Goal: Information Seeking & Learning: Compare options

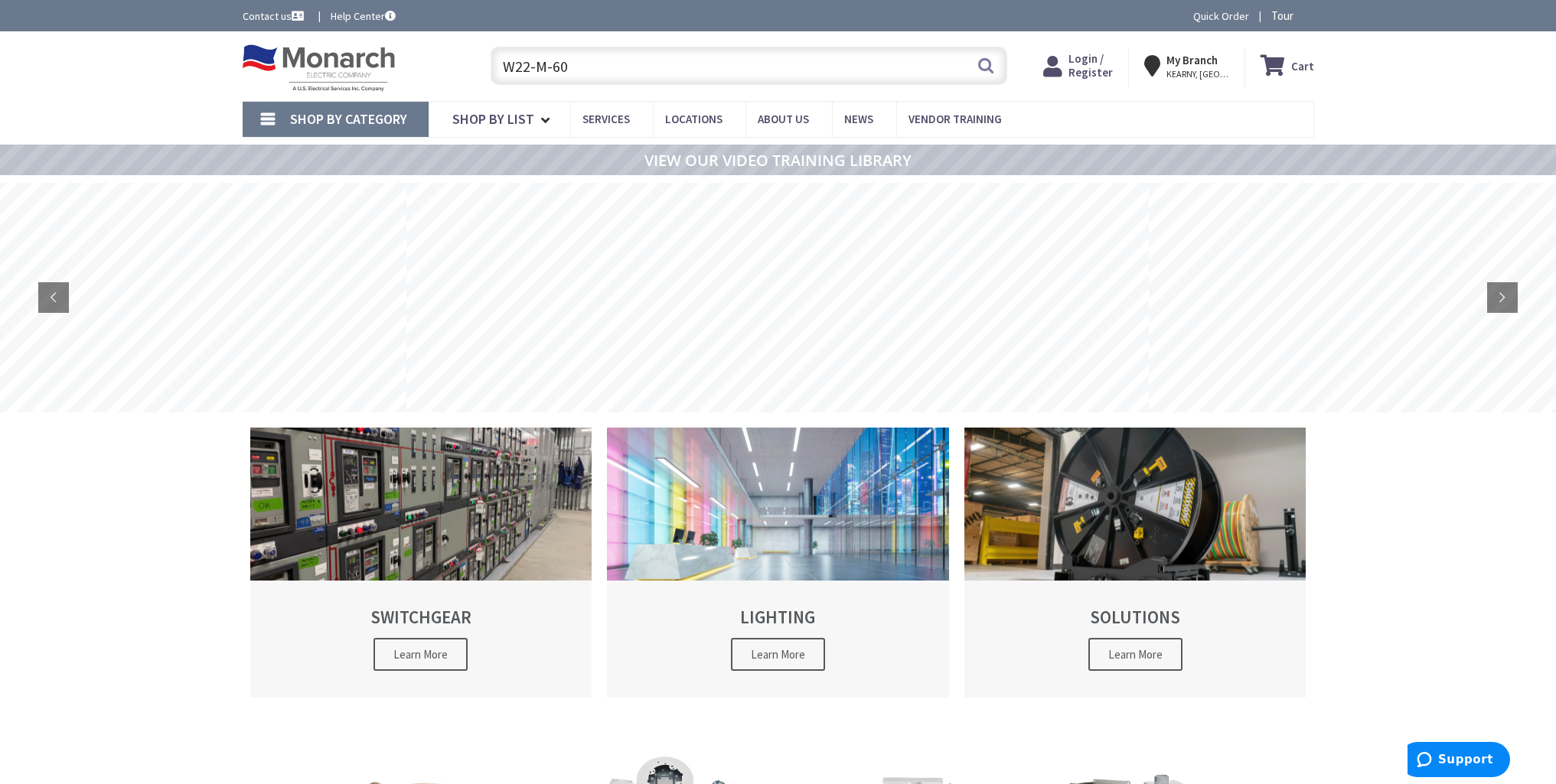
click at [576, 67] on input "W22-M-60" at bounding box center [749, 66] width 516 height 38
type input "W22-M-60"
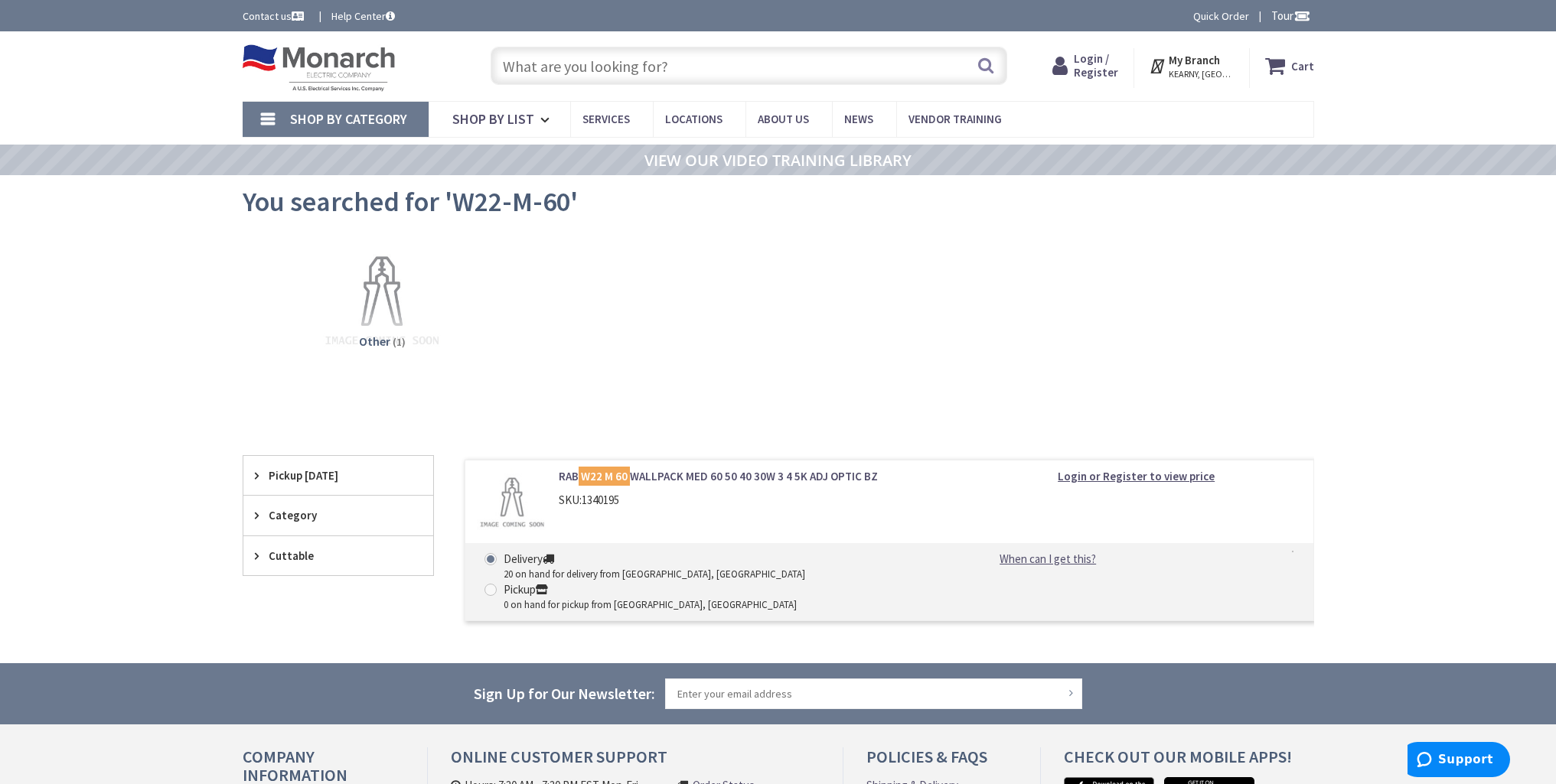
click at [582, 73] on input "text" at bounding box center [749, 66] width 516 height 38
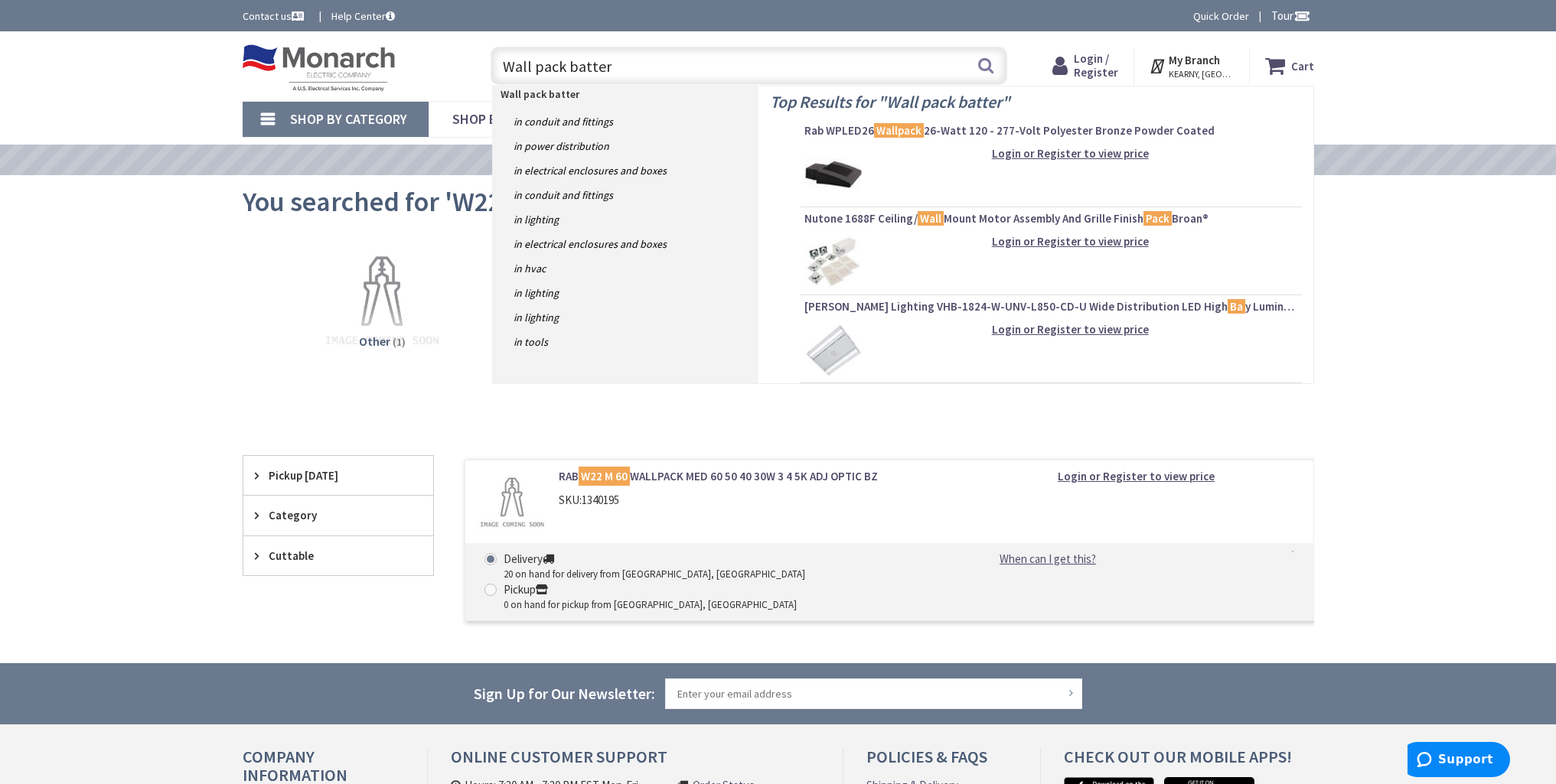
type input "Wall pack battery"
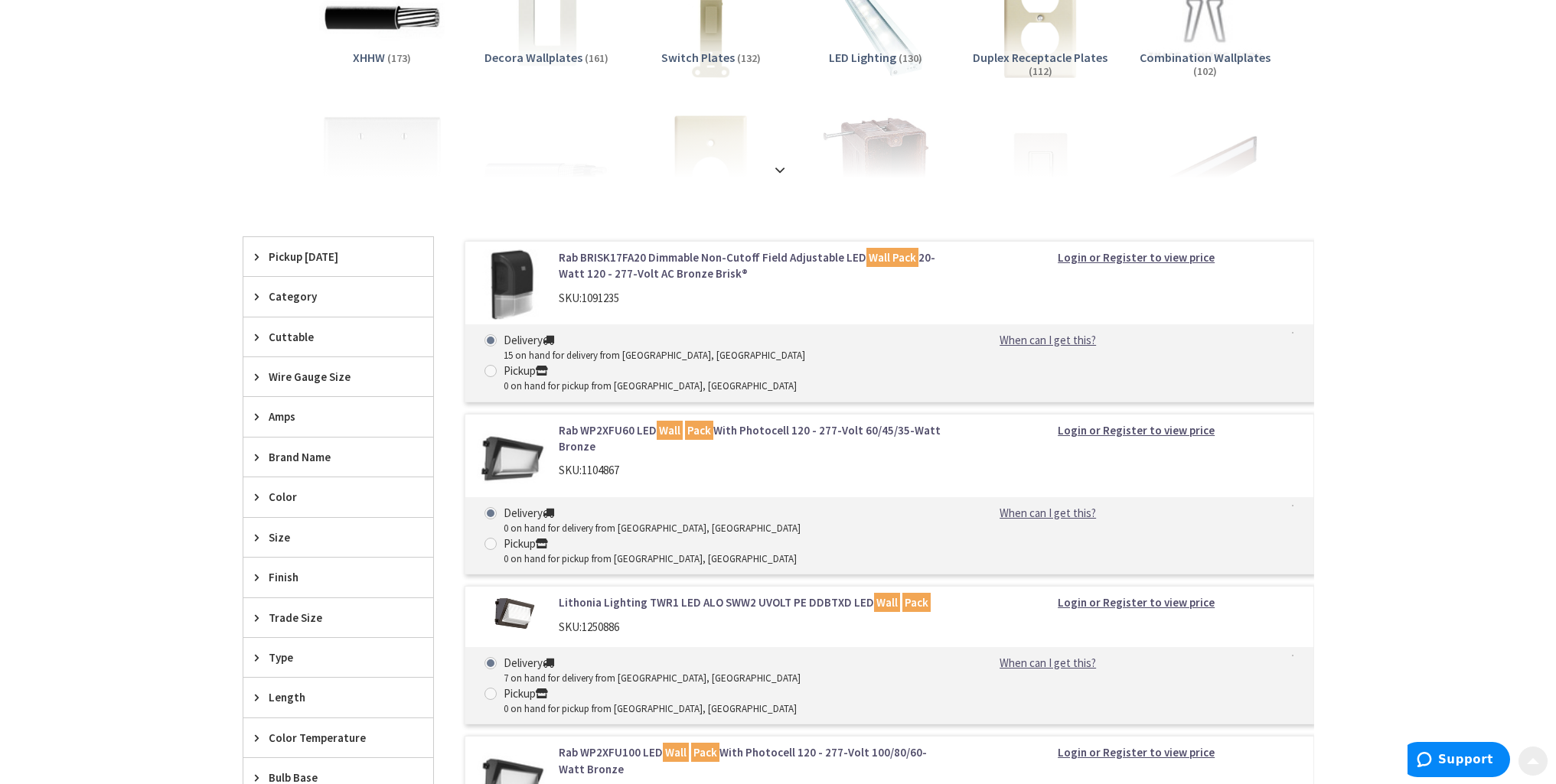
scroll to position [306, 0]
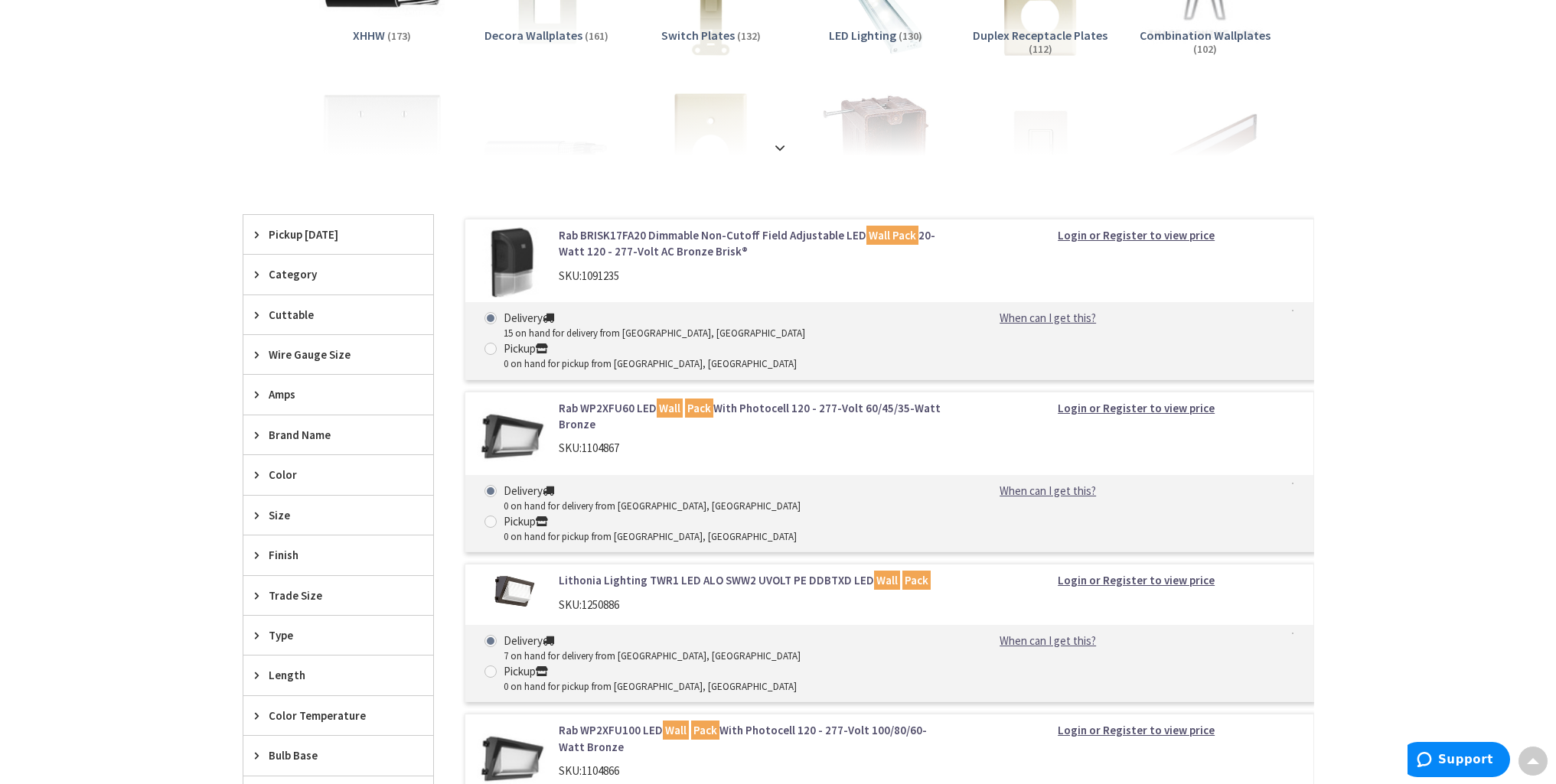
click at [765, 573] on link "Lithonia Lighting TWR1 LED ALO SWW2 UVOLT PE DDBTXD LED Wall Pack" at bounding box center [754, 581] width 390 height 16
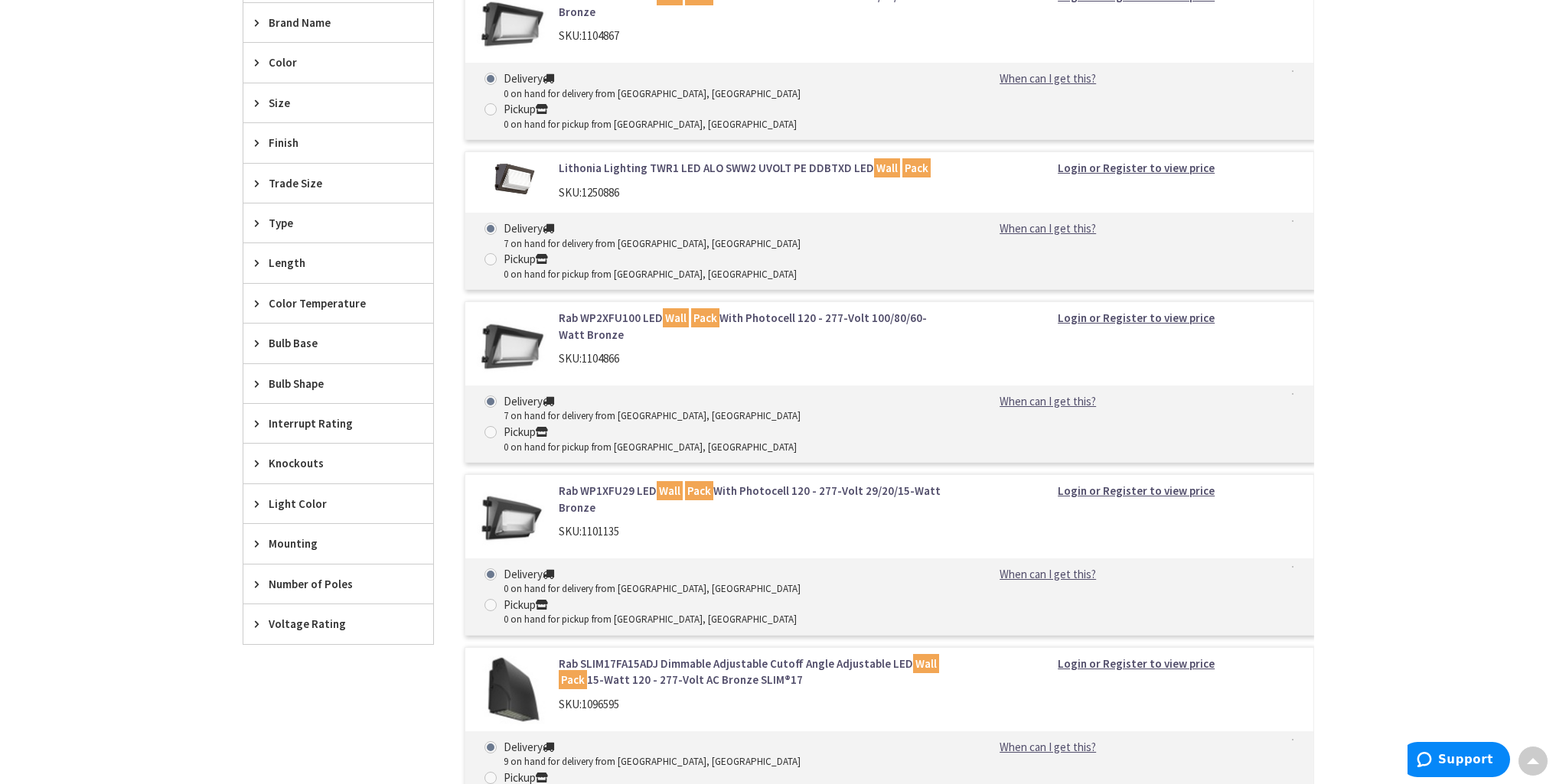
scroll to position [512, 0]
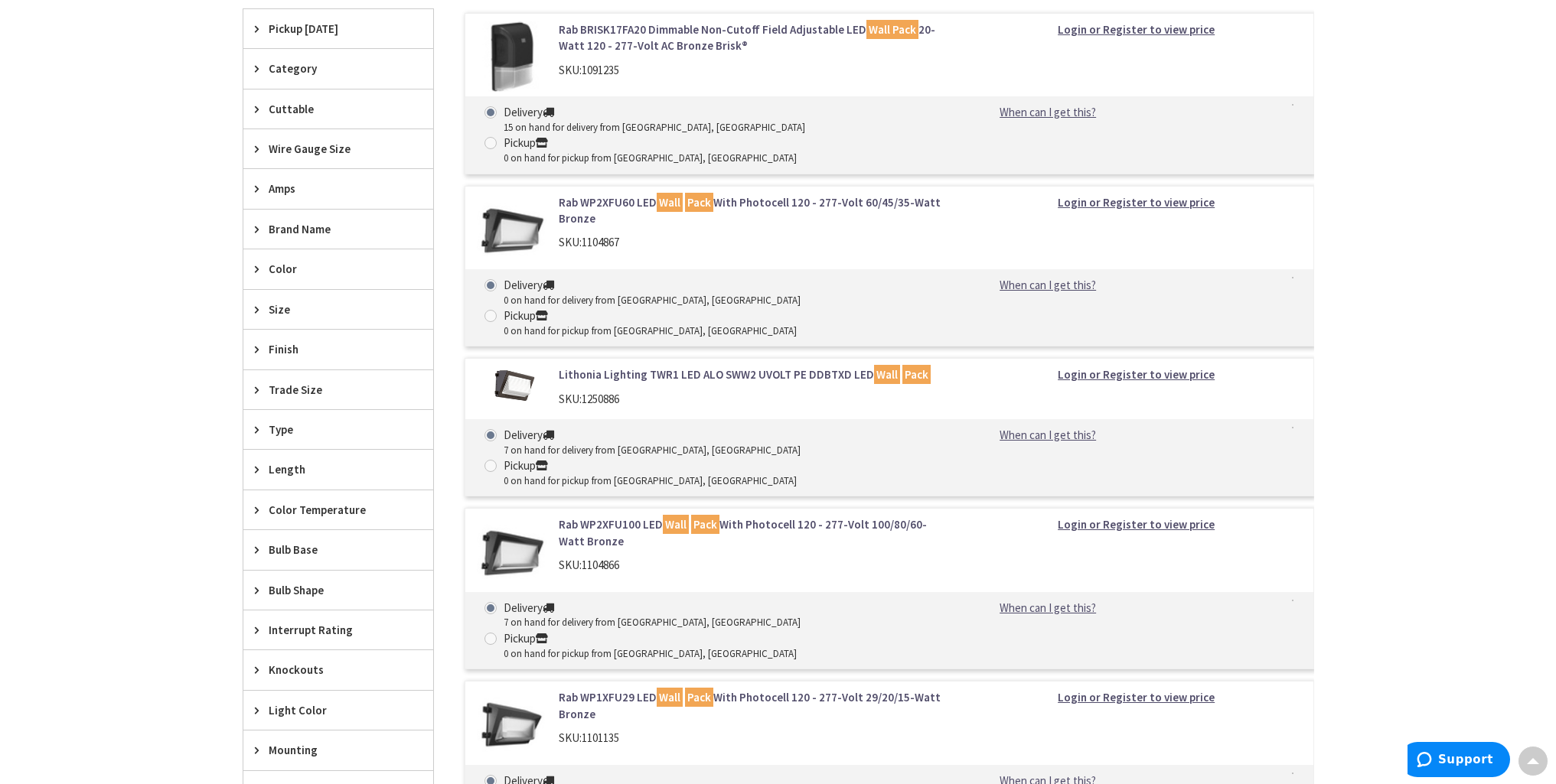
click at [748, 516] on link "Rab WP2XFU100 LED Wall Pack With Photocell 120 - 277-Volt 100/80/60-Watt Bronze" at bounding box center [754, 532] width 390 height 33
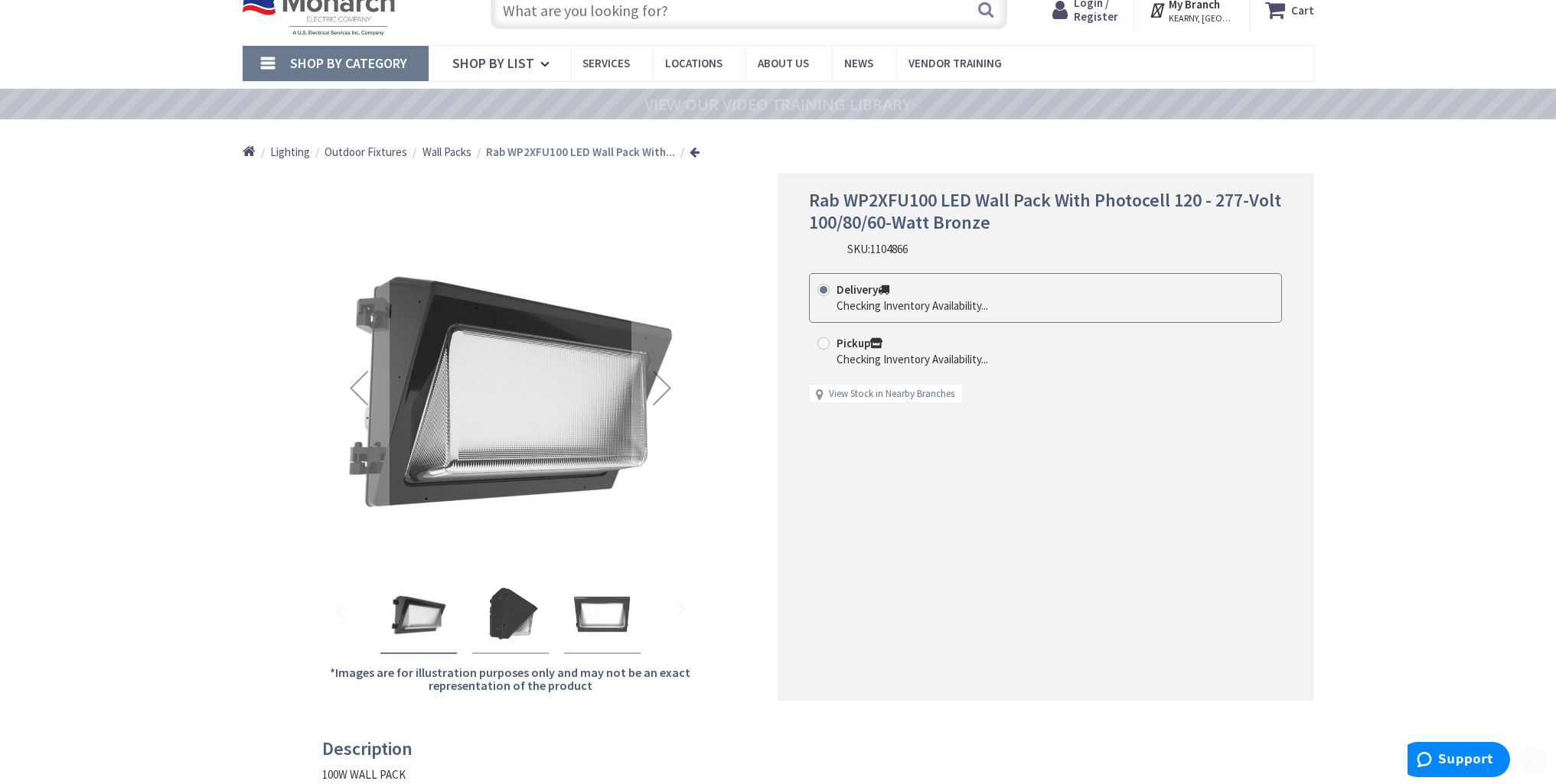
scroll to position [306, 0]
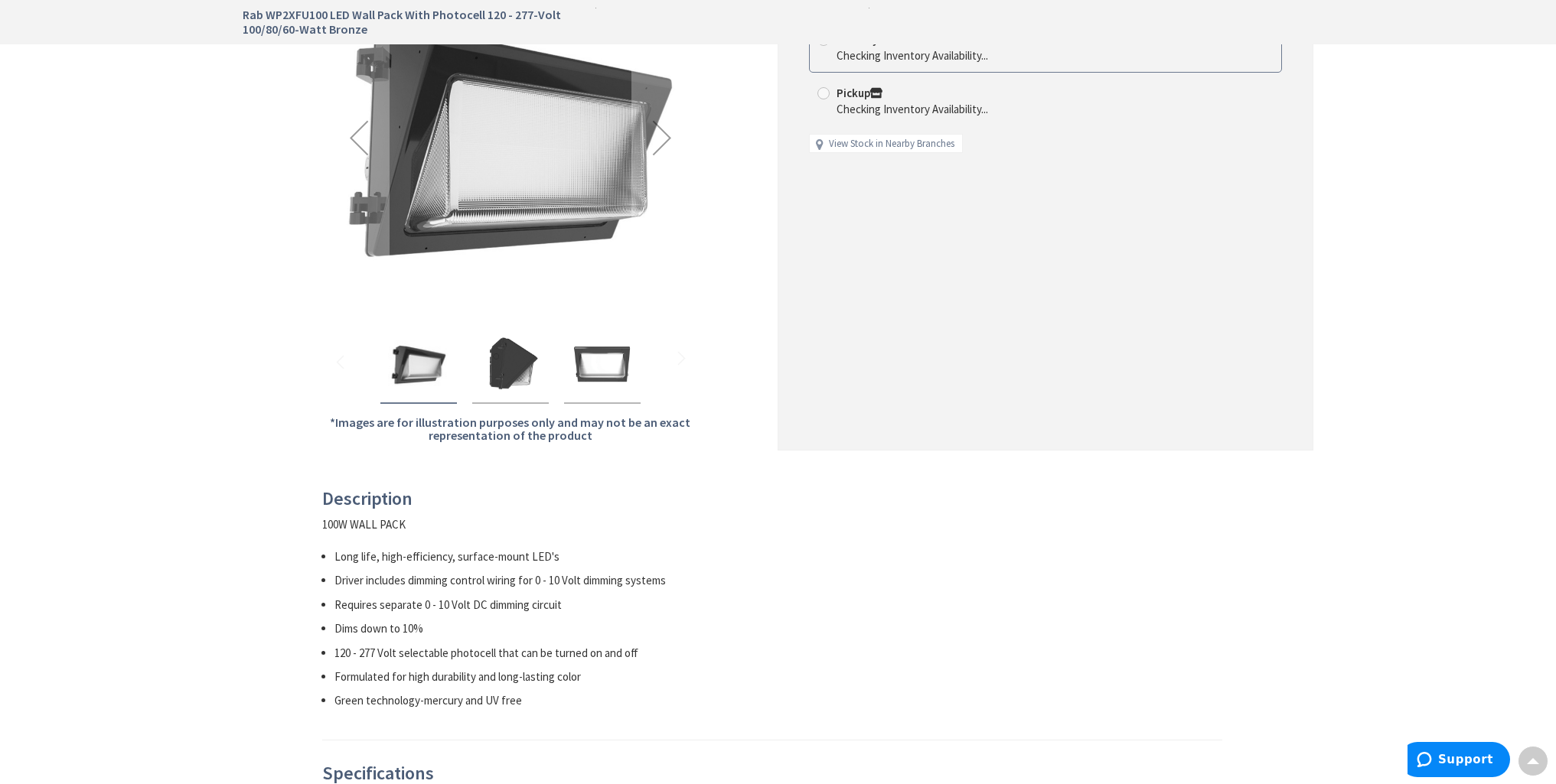
click at [519, 355] on img "Rab WP2XFU100 LED Wall Pack With Photocell 120 - 277-Volt 100/80/60-Watt Bronze" at bounding box center [510, 364] width 61 height 61
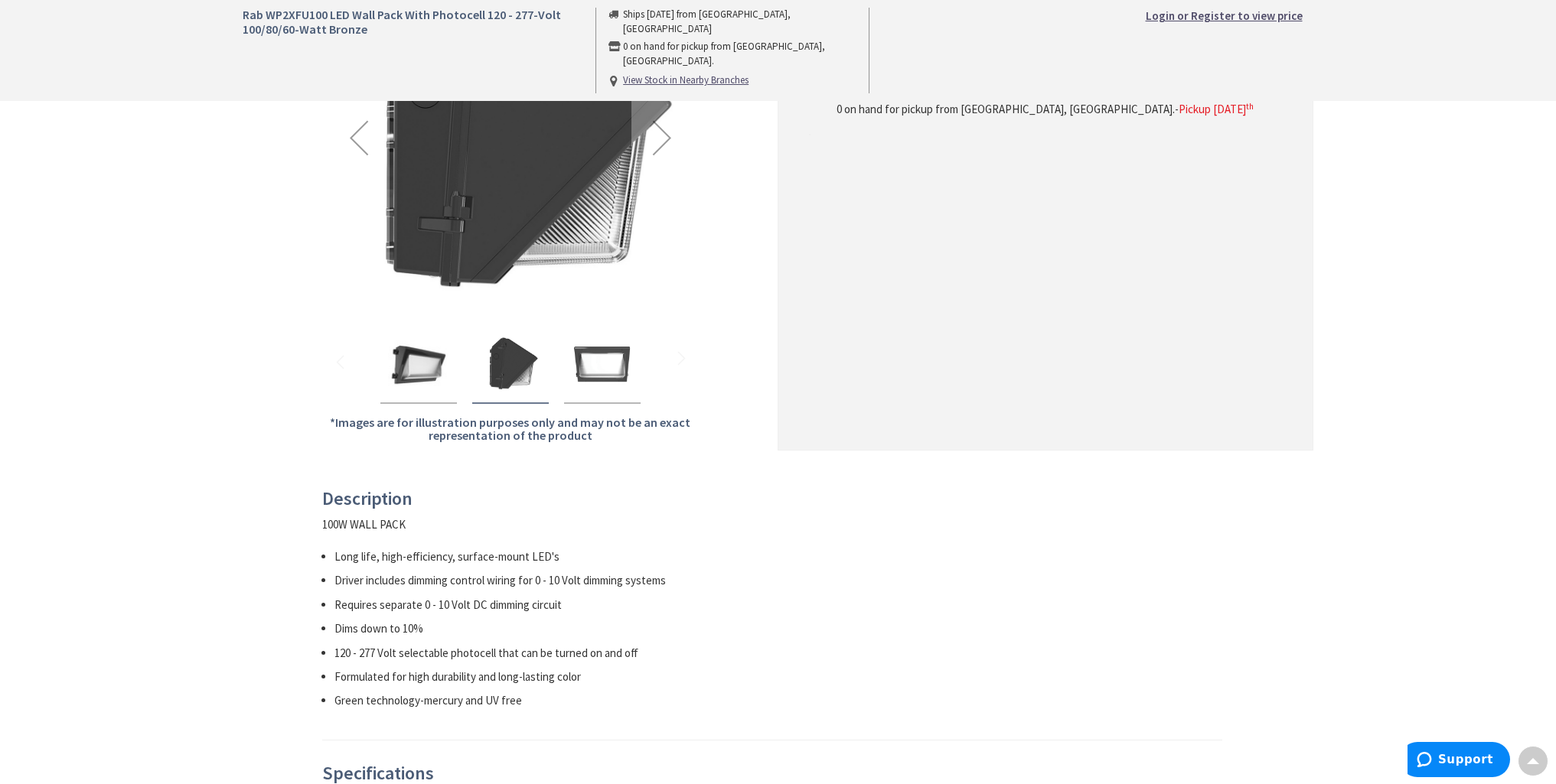
click at [599, 371] on img "Rab WP2XFU100 LED Wall Pack With Photocell 120 - 277-Volt 100/80/60-Watt Bronze" at bounding box center [602, 364] width 61 height 61
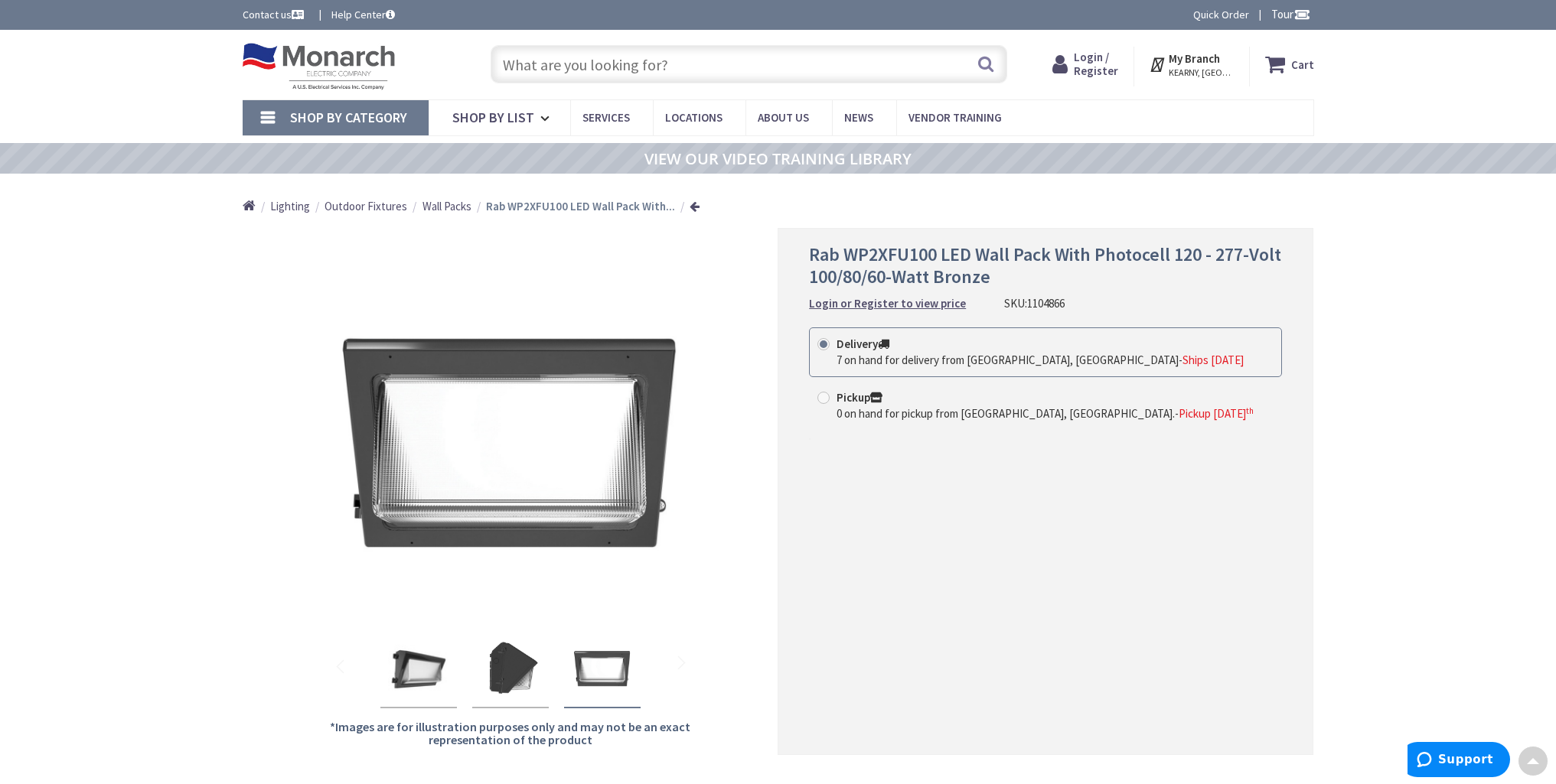
scroll to position [0, 0]
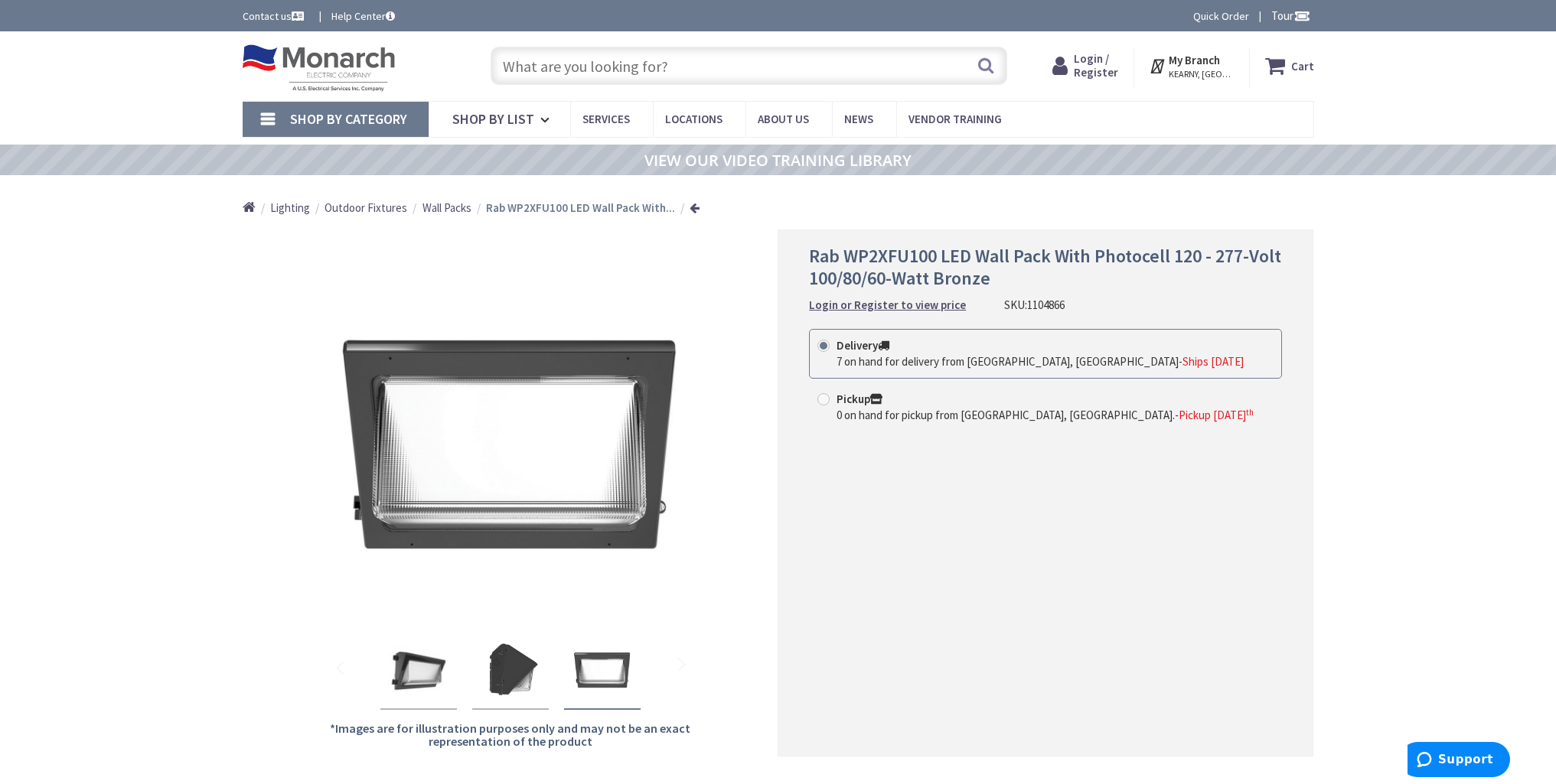
click at [709, 67] on input "text" at bounding box center [749, 66] width 516 height 38
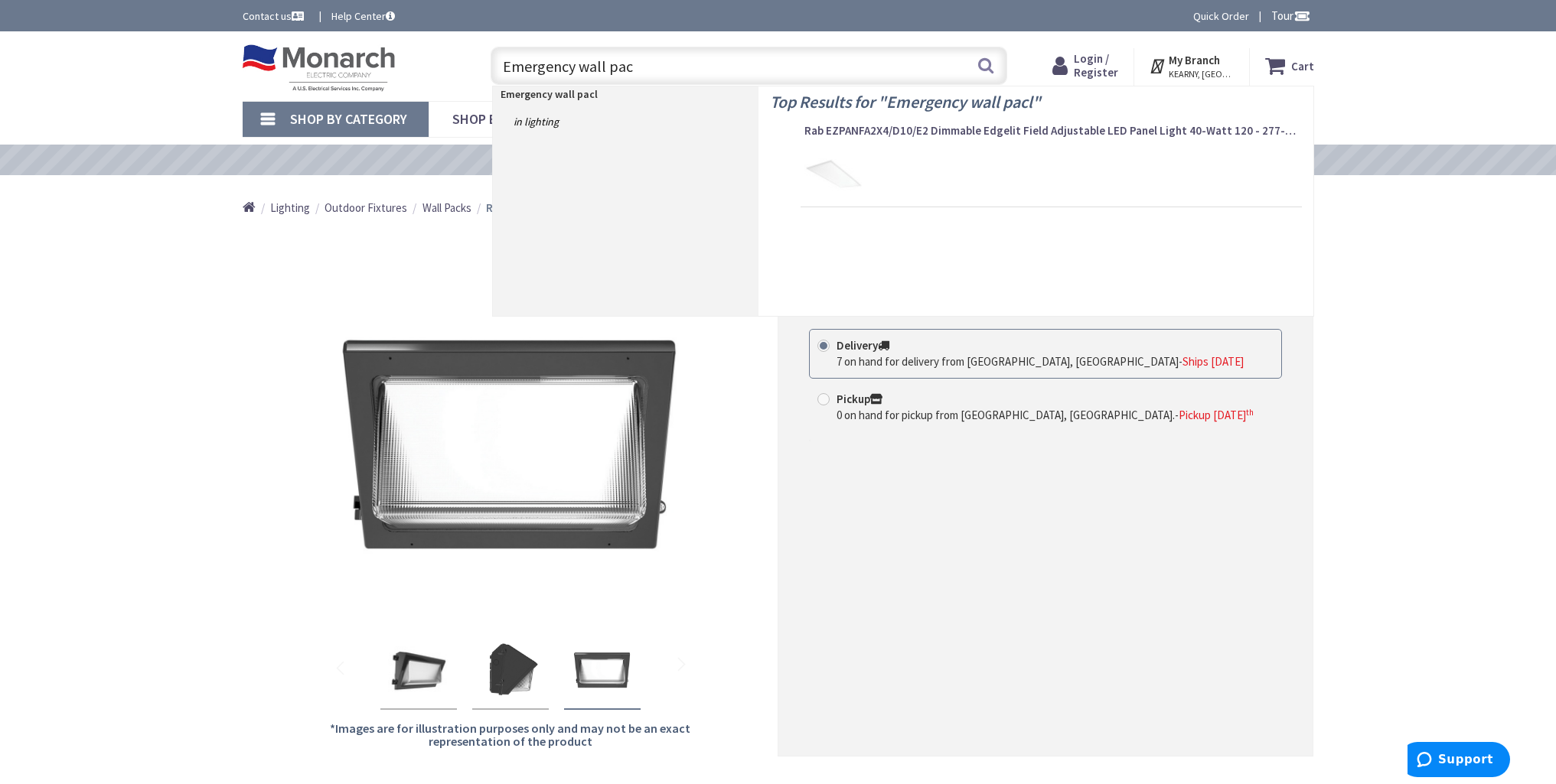
type input "Emergency wall pack"
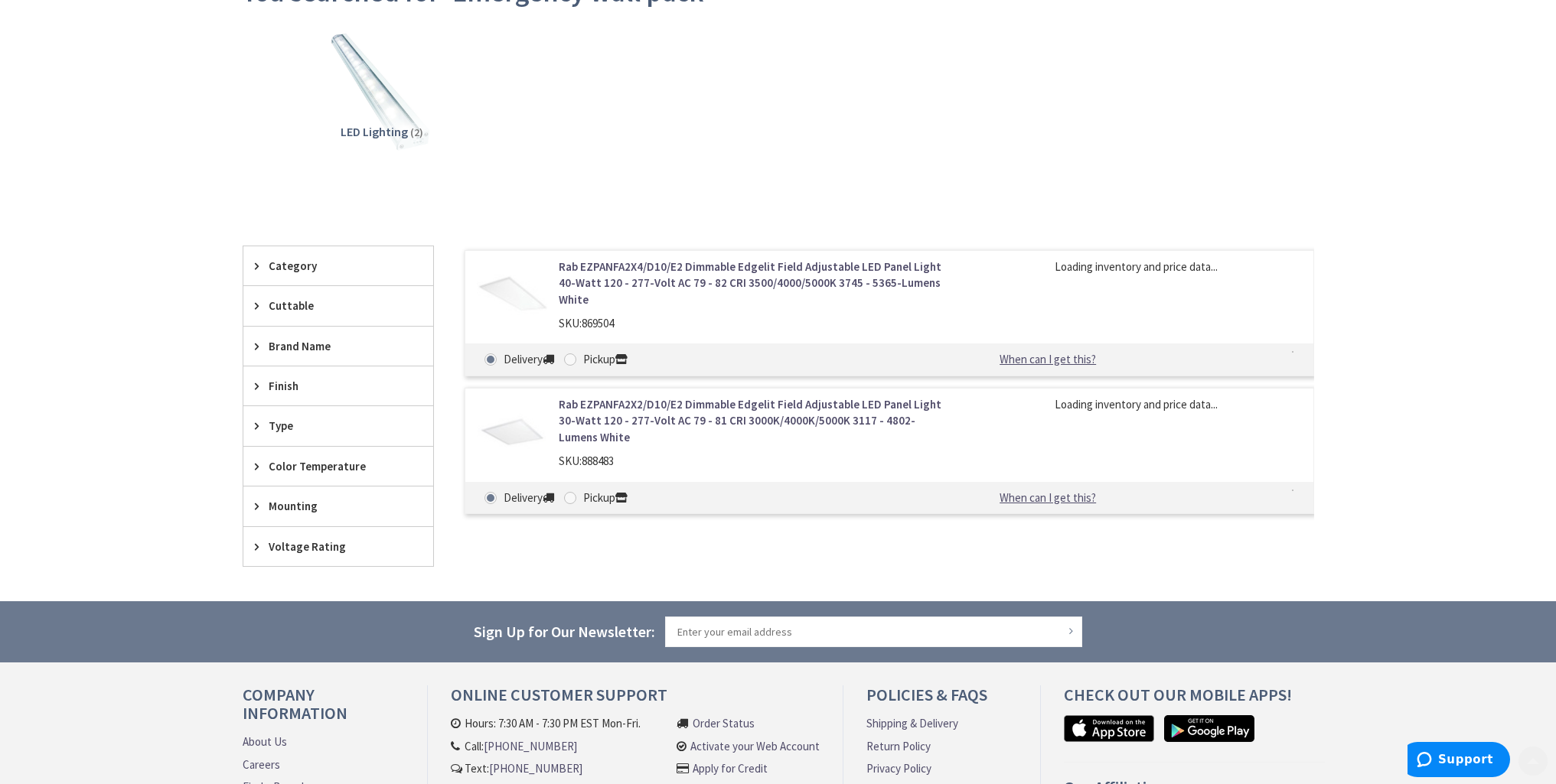
scroll to position [229, 0]
